Goal: Register for event/course

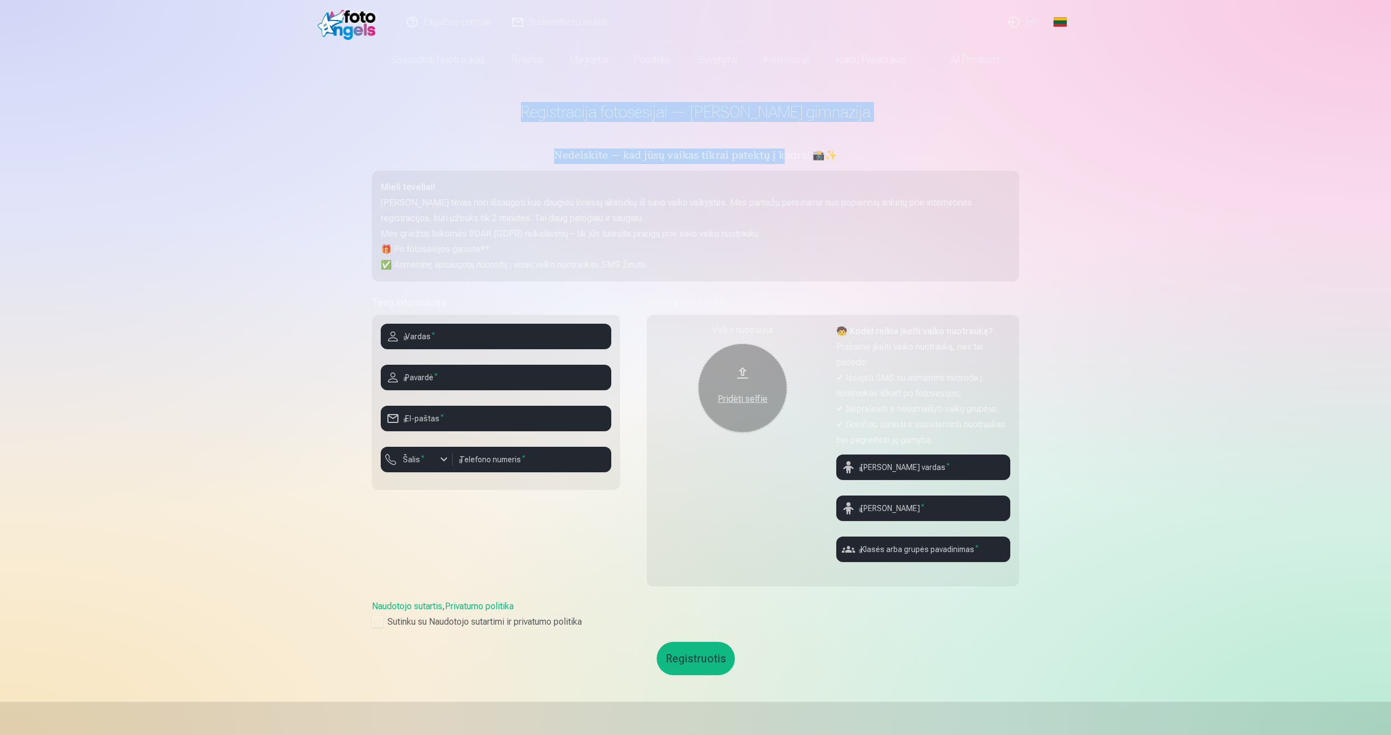
drag, startPoint x: 524, startPoint y: 112, endPoint x: 780, endPoint y: 136, distance: 256.5
click at [780, 136] on main "Registracija fotosesijai — [PERSON_NAME] gimnazija Nedelskite — kad jūsų vaikas…" at bounding box center [695, 388] width 647 height 626
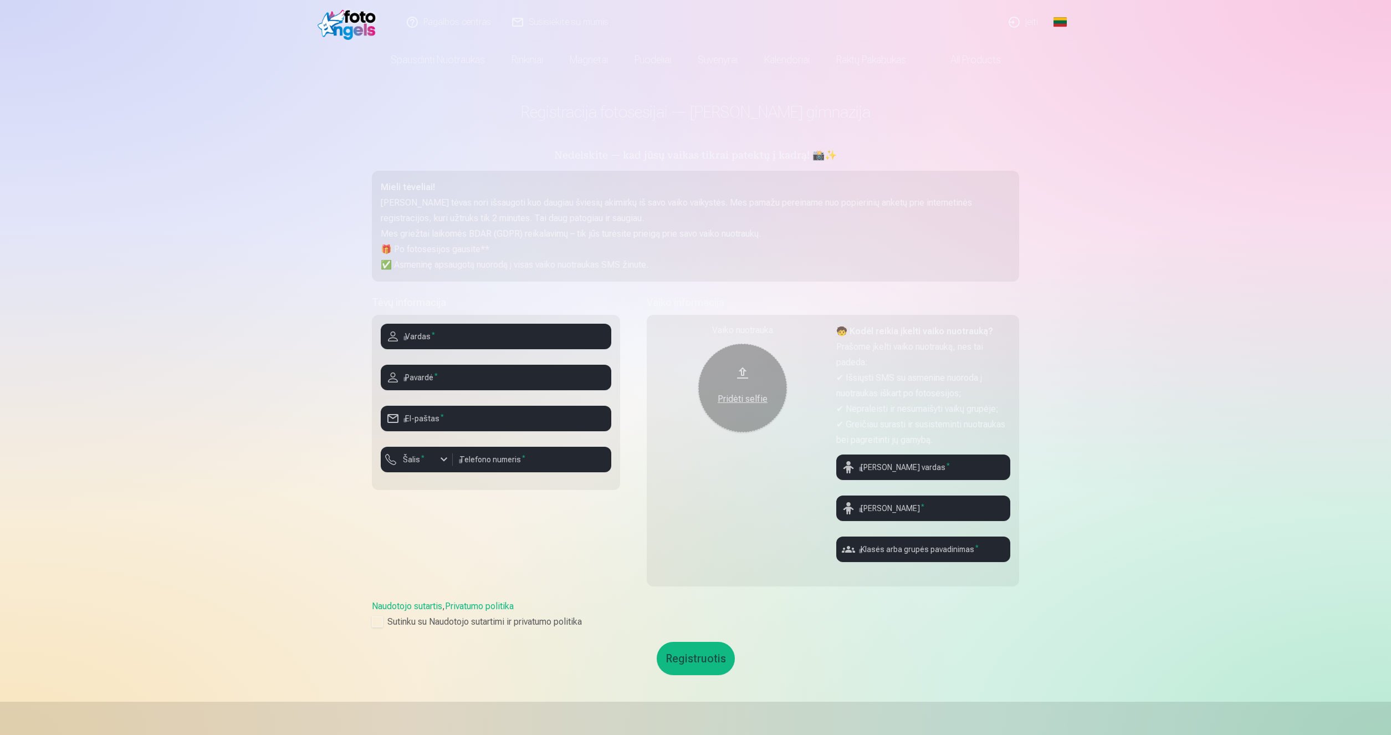
click at [839, 169] on main "Registracija fotosesijai — [PERSON_NAME] gimnazija Nedelskite — kad jūsų vaikas…" at bounding box center [695, 388] width 647 height 626
drag, startPoint x: 781, startPoint y: 152, endPoint x: 562, endPoint y: 150, distance: 219.4
click at [562, 150] on h5 "Nedelskite — kad jūsų vaikas tikrai patektų į kadrą! 📸✨" at bounding box center [695, 156] width 647 height 16
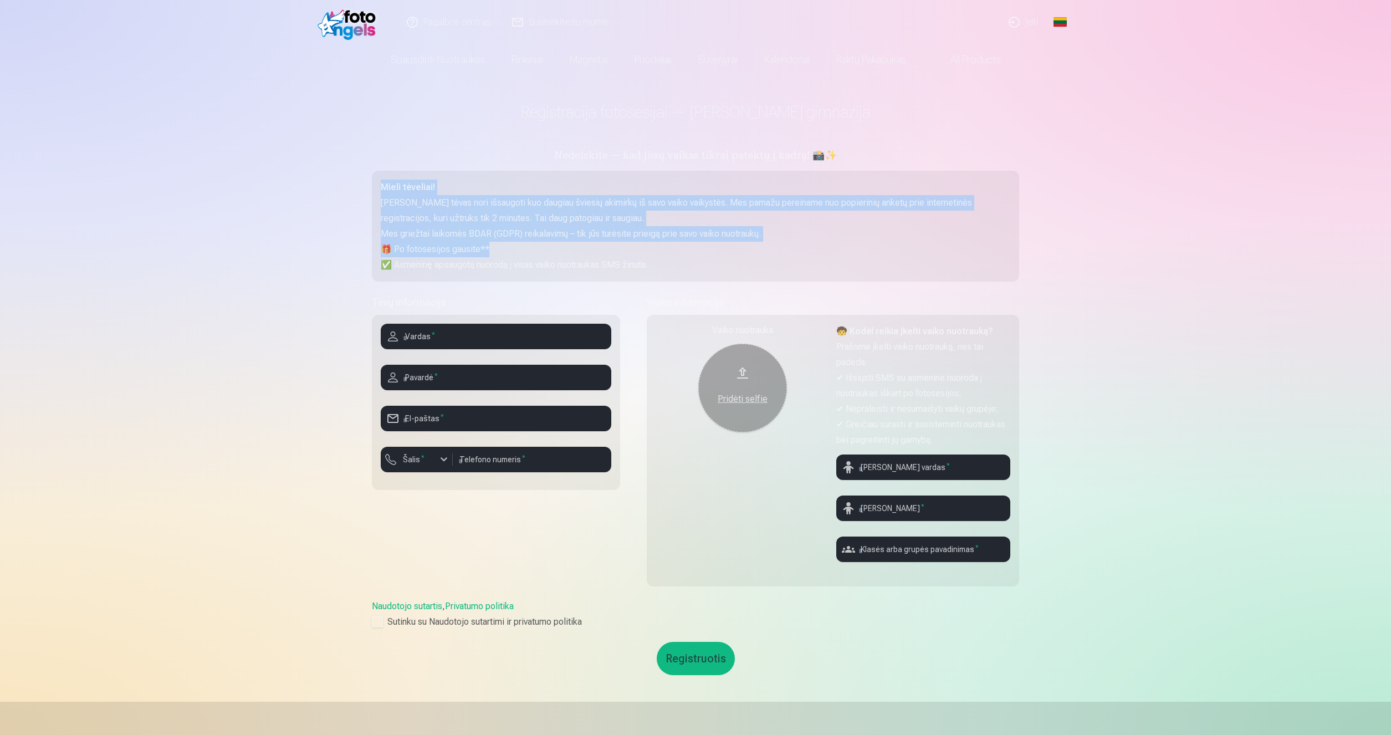
drag, startPoint x: 368, startPoint y: 186, endPoint x: 709, endPoint y: 244, distance: 345.6
click at [709, 244] on div "Registracija fotosesijai — [PERSON_NAME] gimnazija Nedelskite — kad jūsų vaikas…" at bounding box center [695, 503] width 665 height 1006
click at [486, 243] on p "🎁 Po fotosesijos gausite**" at bounding box center [695, 250] width 629 height 16
click at [488, 198] on p "[PERSON_NAME] tėvas nori išsaugoti kuo daugiau šviesių akimirkų iš savo vaiko v…" at bounding box center [695, 210] width 629 height 31
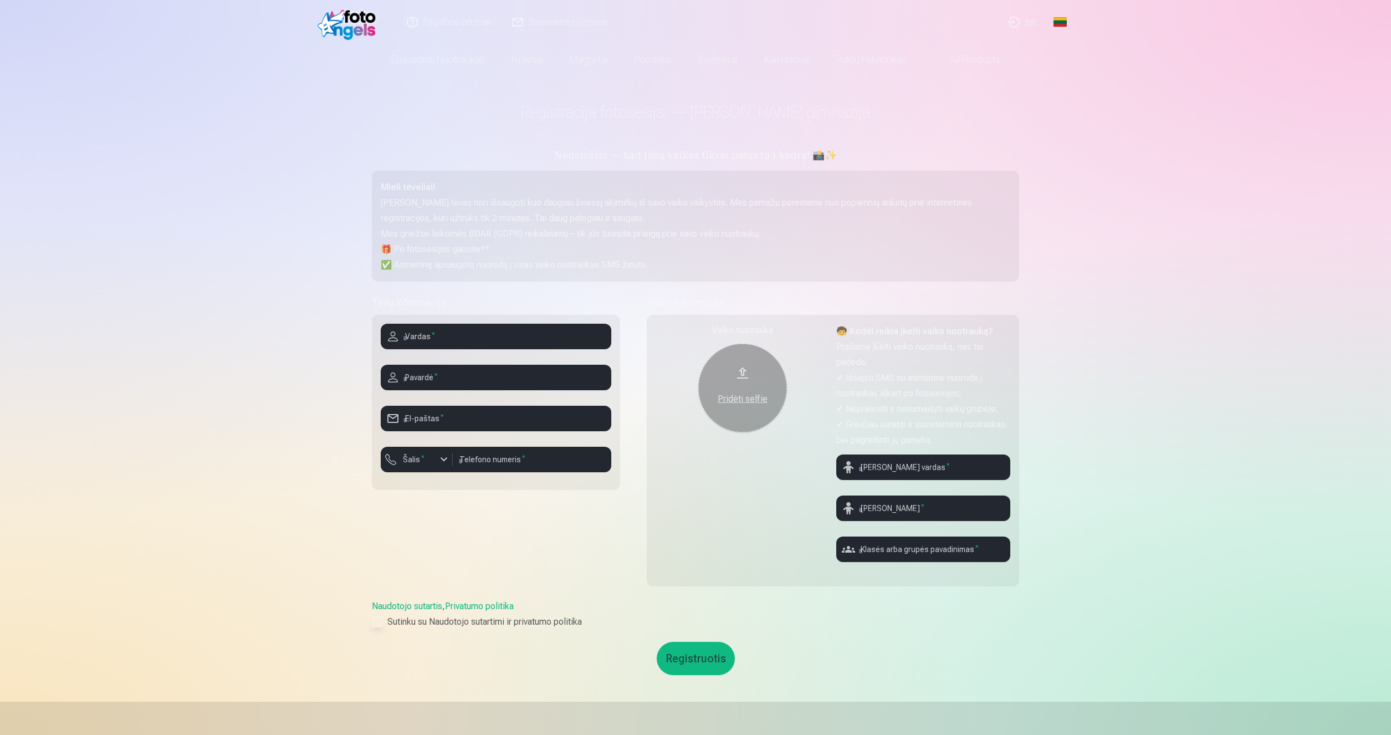
click at [385, 623] on label "Sutinku su Naudotojo sutartimi ir privatumo politika" at bounding box center [695, 621] width 647 height 13
click at [951, 547] on input "text" at bounding box center [923, 548] width 174 height 25
click at [942, 573] on div "Vaiko nuotrauka Pridėti selfie 🧒 Kodėl reikia įkelti vaiko nuotrauką? Prašome į…" at bounding box center [833, 450] width 372 height 271
click at [252, 498] on div "Pagalbos centras Susisiekite su mumis Įeiti Global Lithuanian (lt) English (en)…" at bounding box center [695, 503] width 1391 height 1006
